Goal: Book appointment/travel/reservation

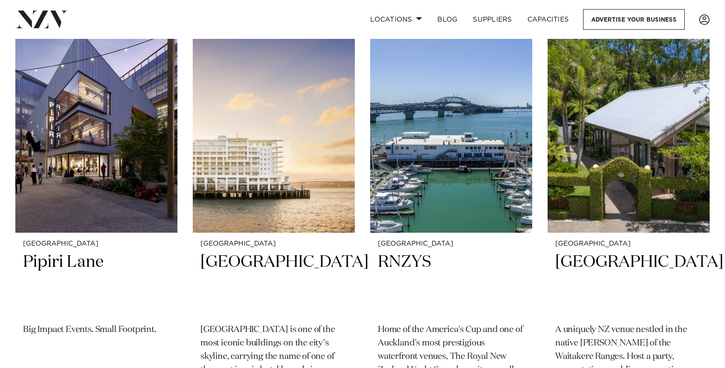
scroll to position [1114, 0]
click at [40, 251] on h2 "Pipiri Lane" at bounding box center [96, 283] width 147 height 65
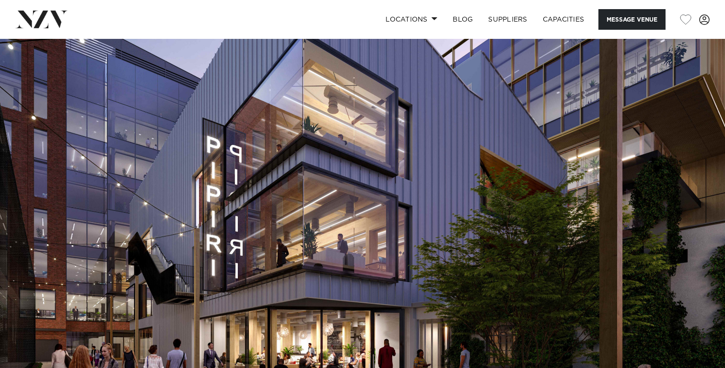
click at [51, 9] on nav "Locations Auckland Wellington Christchurch Queenstown Hamilton Northland Bay of…" at bounding box center [362, 19] width 725 height 39
click at [53, 23] on img at bounding box center [41, 19] width 52 height 17
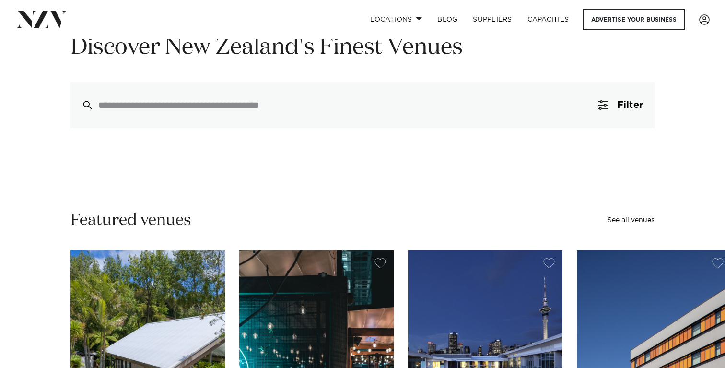
scroll to position [100, 0]
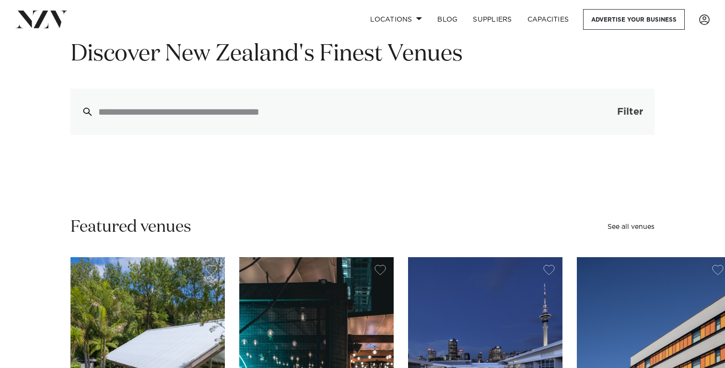
click at [650, 106] on button "Filter 0" at bounding box center [620, 112] width 68 height 46
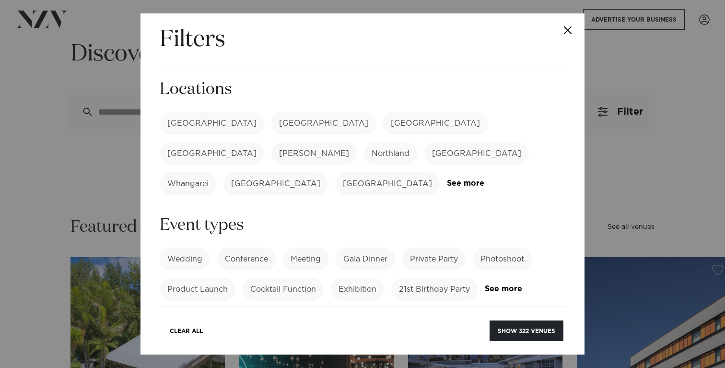
click at [183, 119] on label "[GEOGRAPHIC_DATA]" at bounding box center [212, 123] width 104 height 23
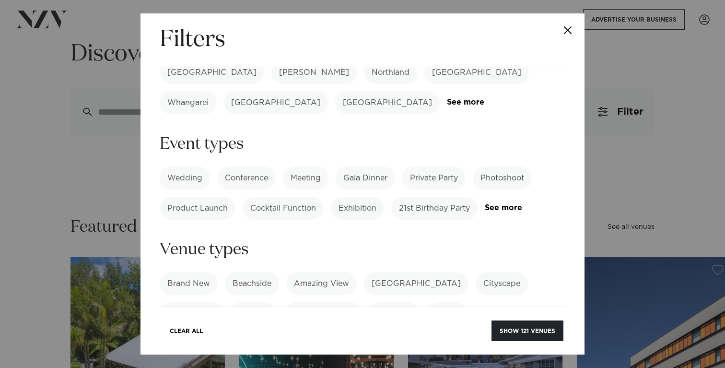
click at [250, 166] on label "Conference" at bounding box center [246, 177] width 58 height 23
click at [516, 328] on button "Show 83 venues" at bounding box center [527, 330] width 71 height 21
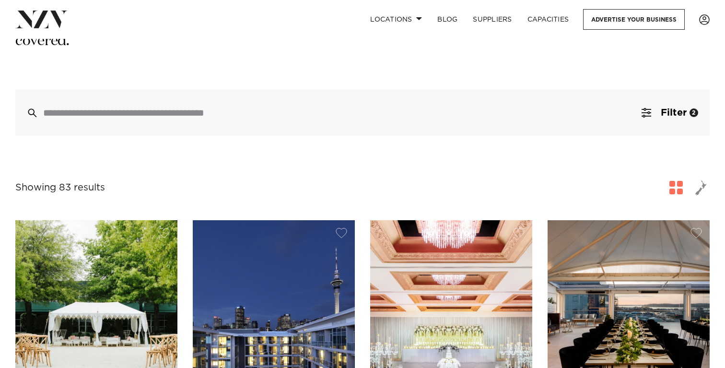
scroll to position [204, 0]
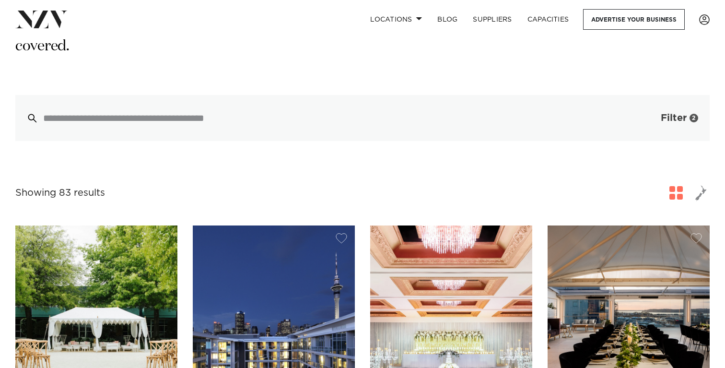
click at [682, 113] on span "Filter" at bounding box center [673, 118] width 26 height 10
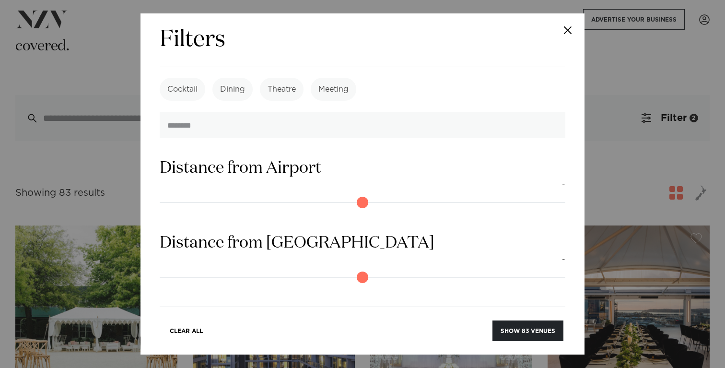
scroll to position [956, 0]
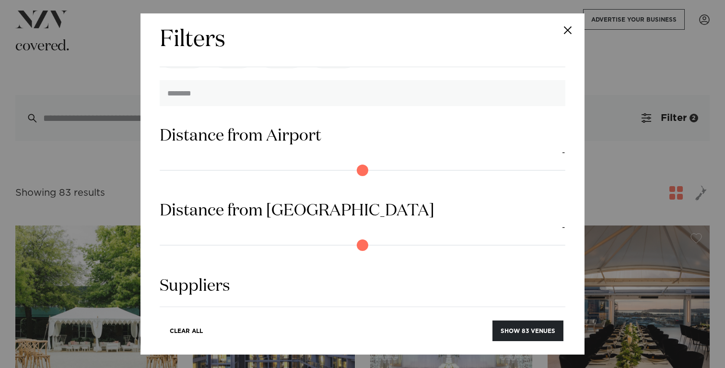
click at [568, 26] on button "Close" at bounding box center [568, 30] width 34 height 34
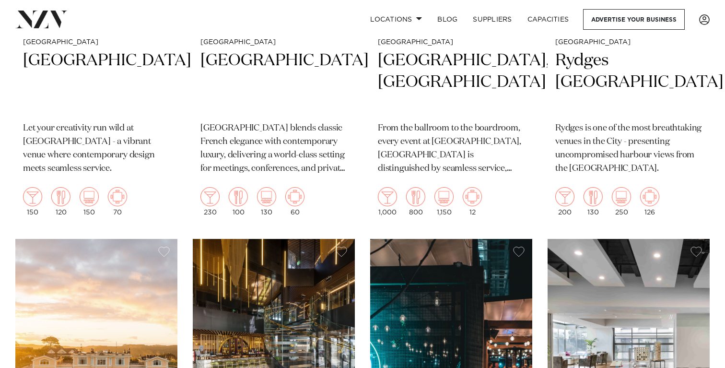
scroll to position [561, 0]
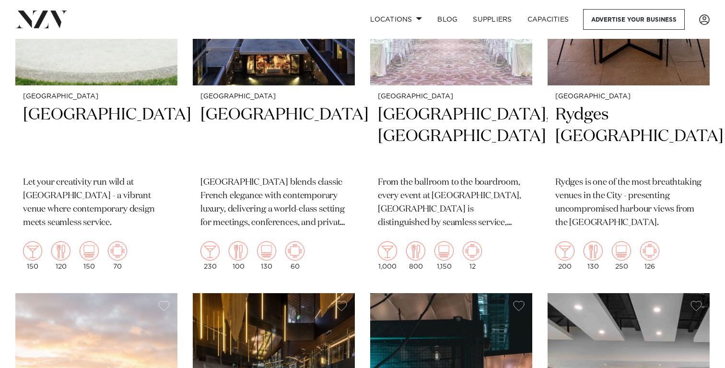
click at [333, 19] on div "Locations Auckland Wellington Christchurch Queenstown Hamilton Northland Bay of…" at bounding box center [466, 19] width 485 height 21
